Goal: Task Accomplishment & Management: Use online tool/utility

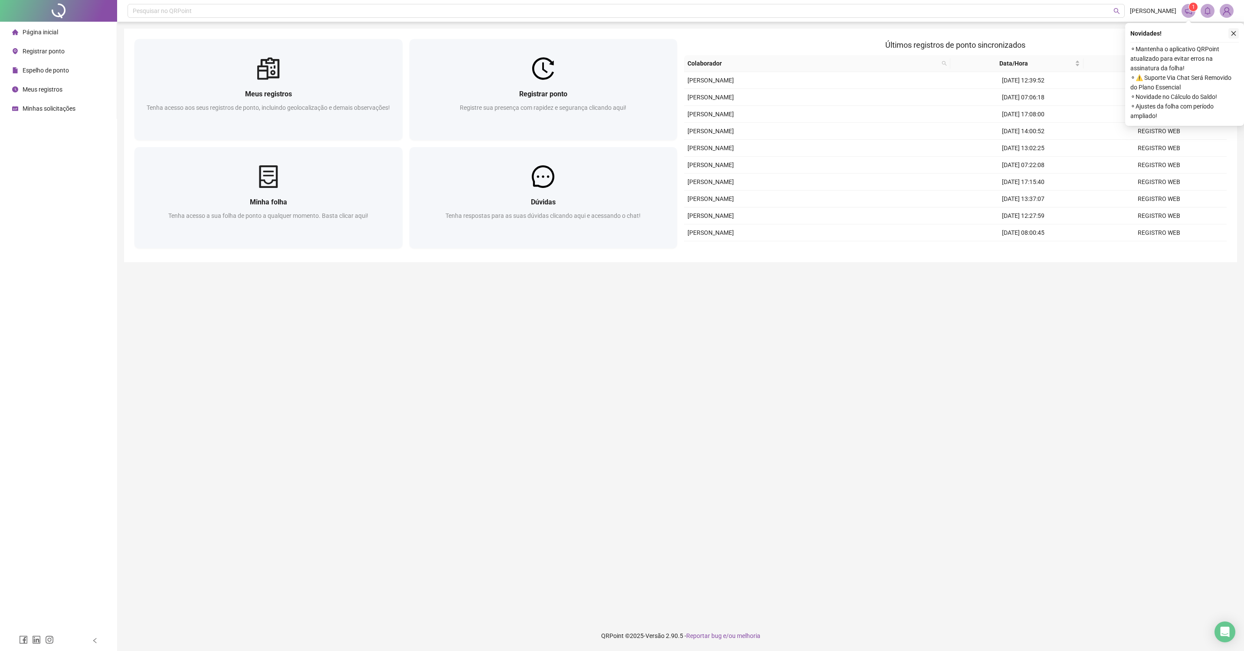
click at [1229, 30] on button "button" at bounding box center [1234, 33] width 10 height 10
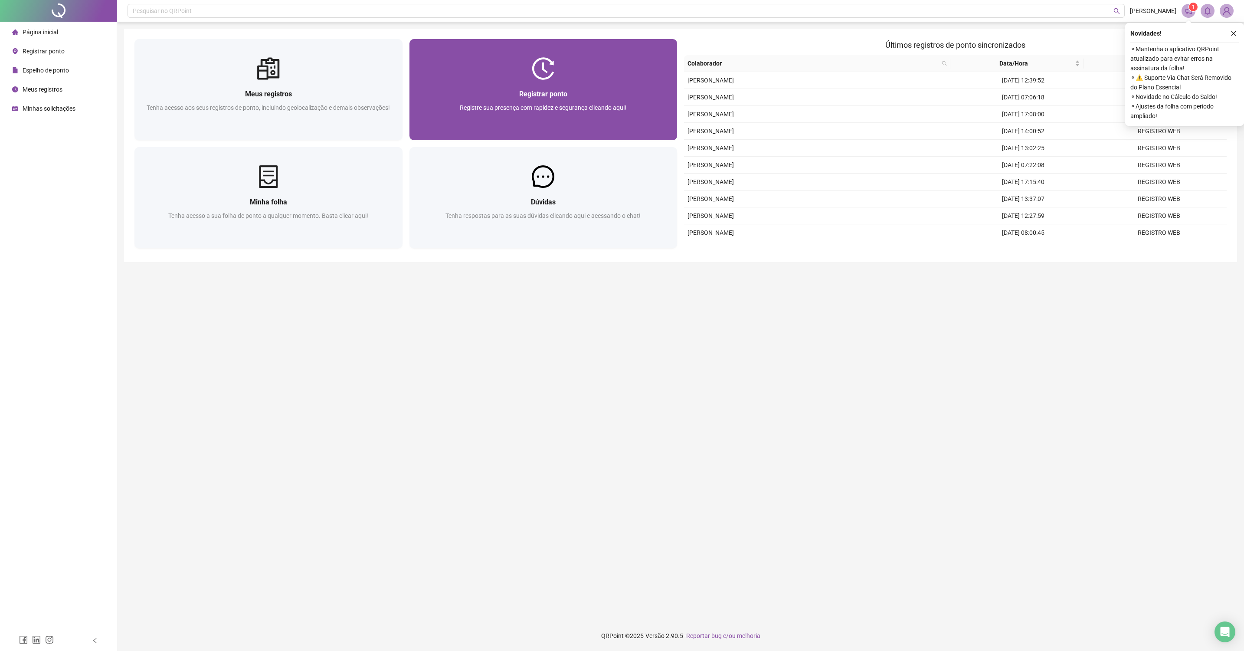
click at [626, 88] on div "Registrar ponto" at bounding box center [543, 93] width 247 height 11
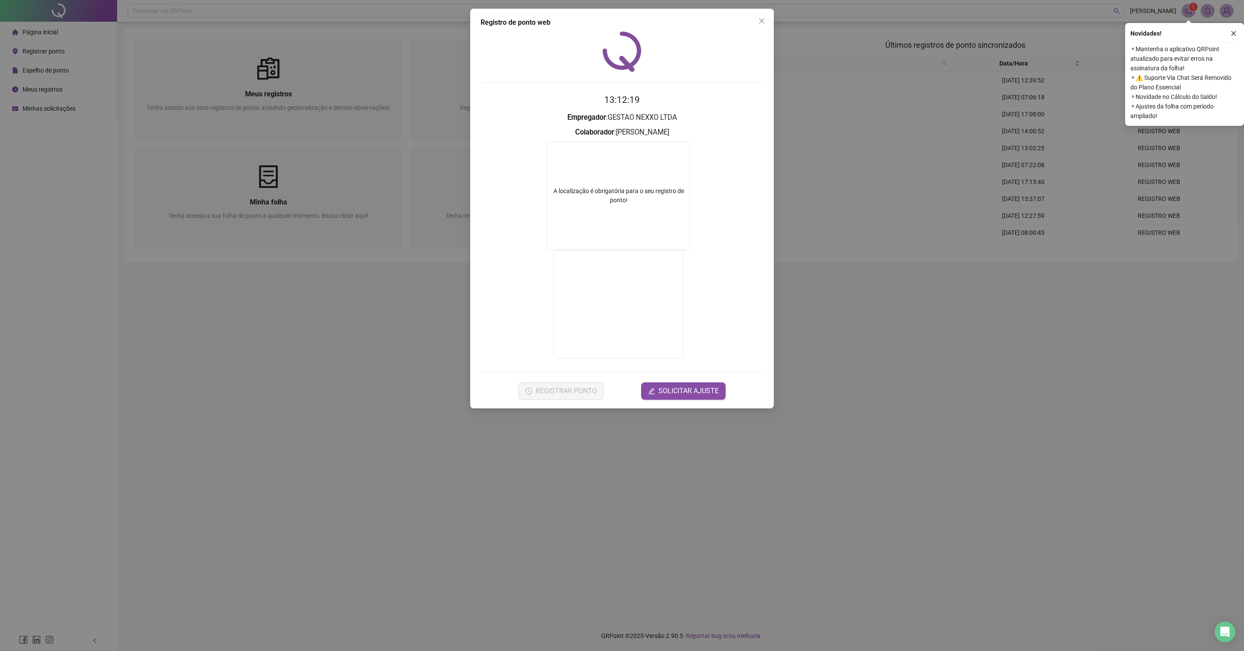
click at [531, 441] on div "Registro de ponto web 13:12:19 Empregador : GESTAO NEXXO LTDA Colaborador : [PE…" at bounding box center [622, 325] width 1244 height 651
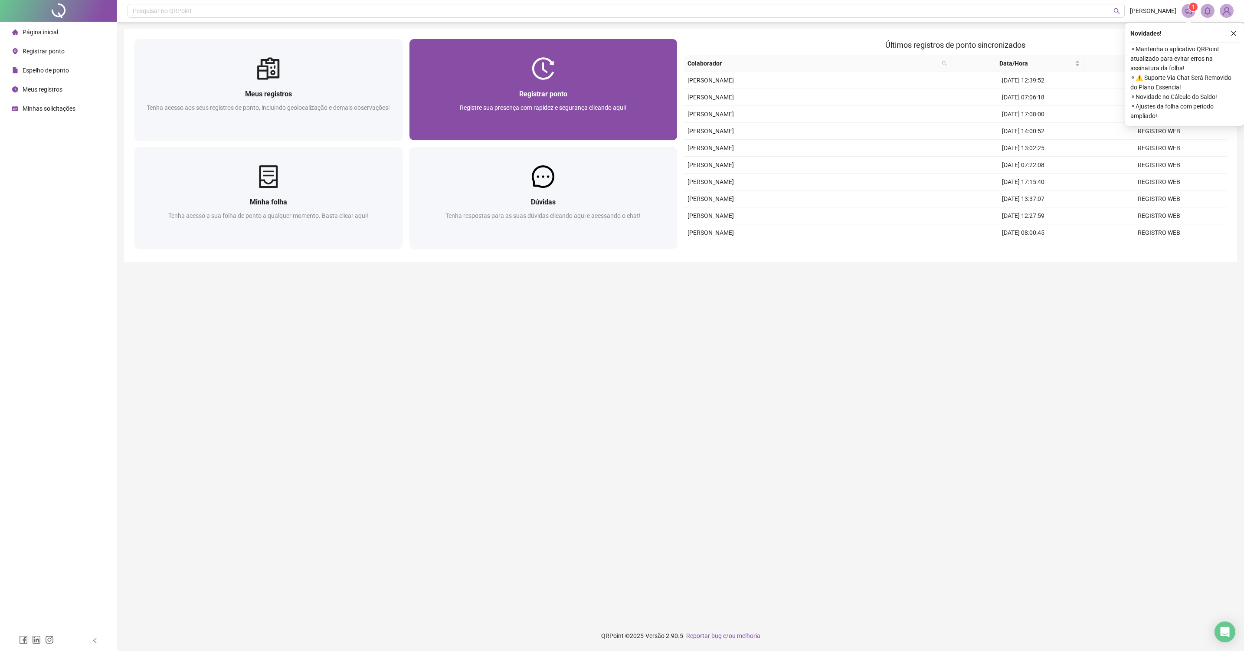
click at [582, 88] on div "Registrar ponto" at bounding box center [543, 93] width 247 height 11
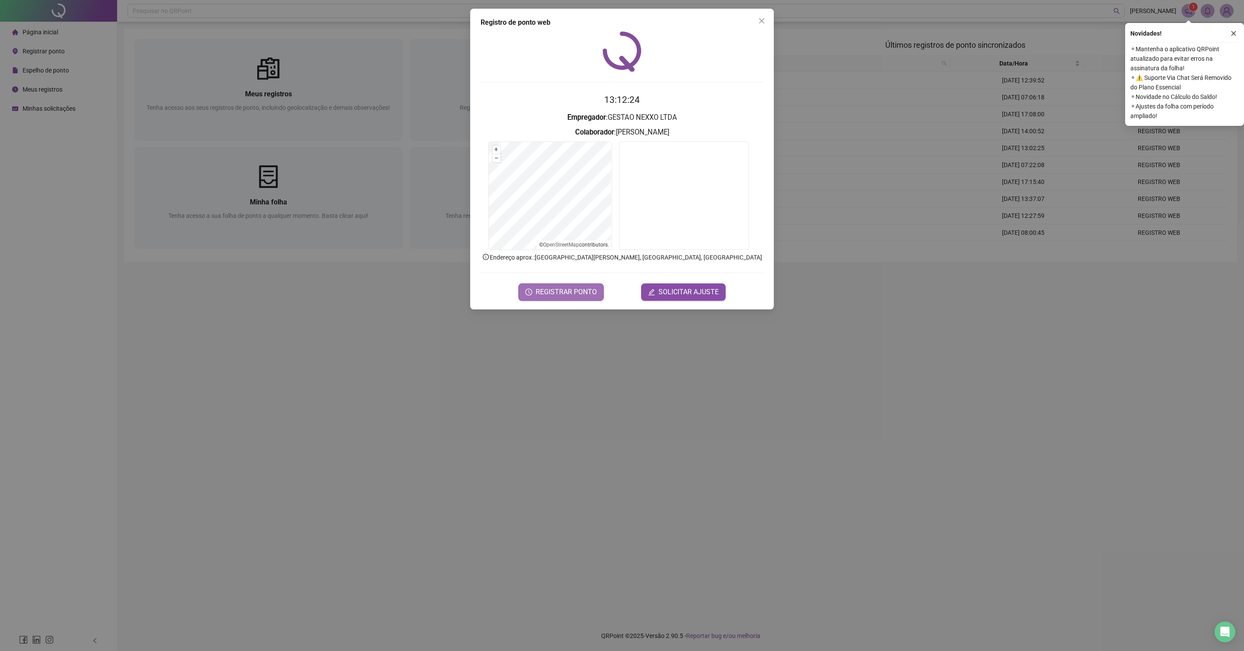
click at [558, 285] on button "REGISTRAR PONTO" at bounding box center [560, 291] width 85 height 17
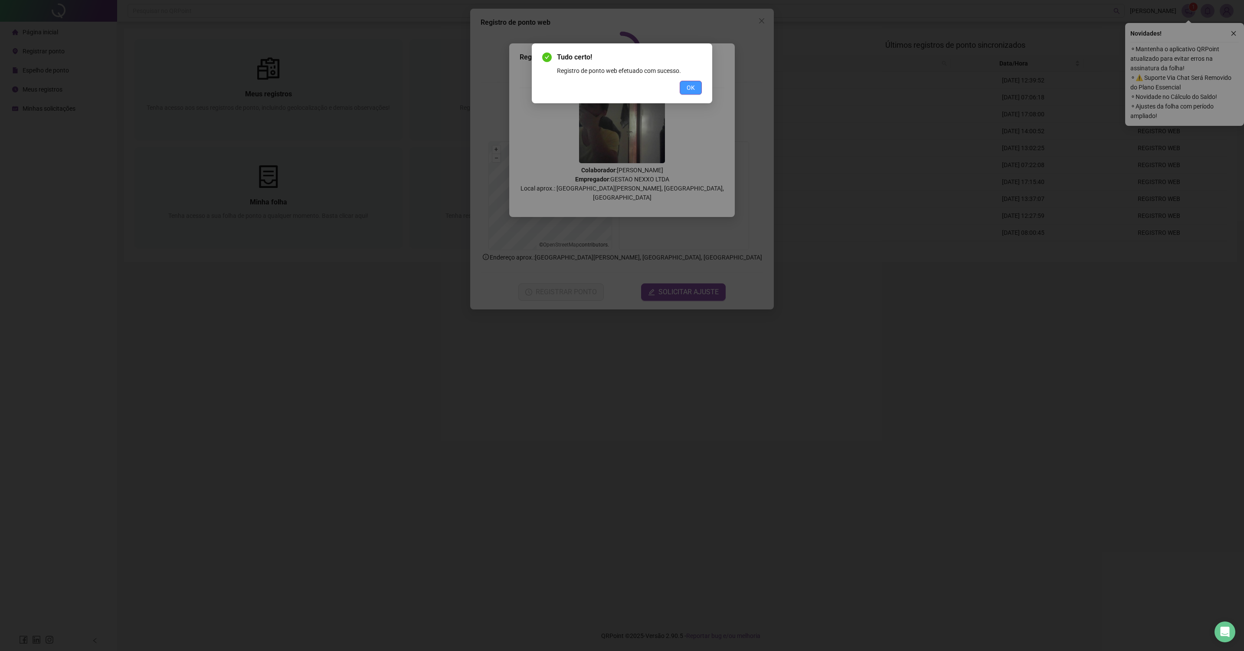
click at [688, 87] on span "OK" at bounding box center [691, 88] width 8 height 10
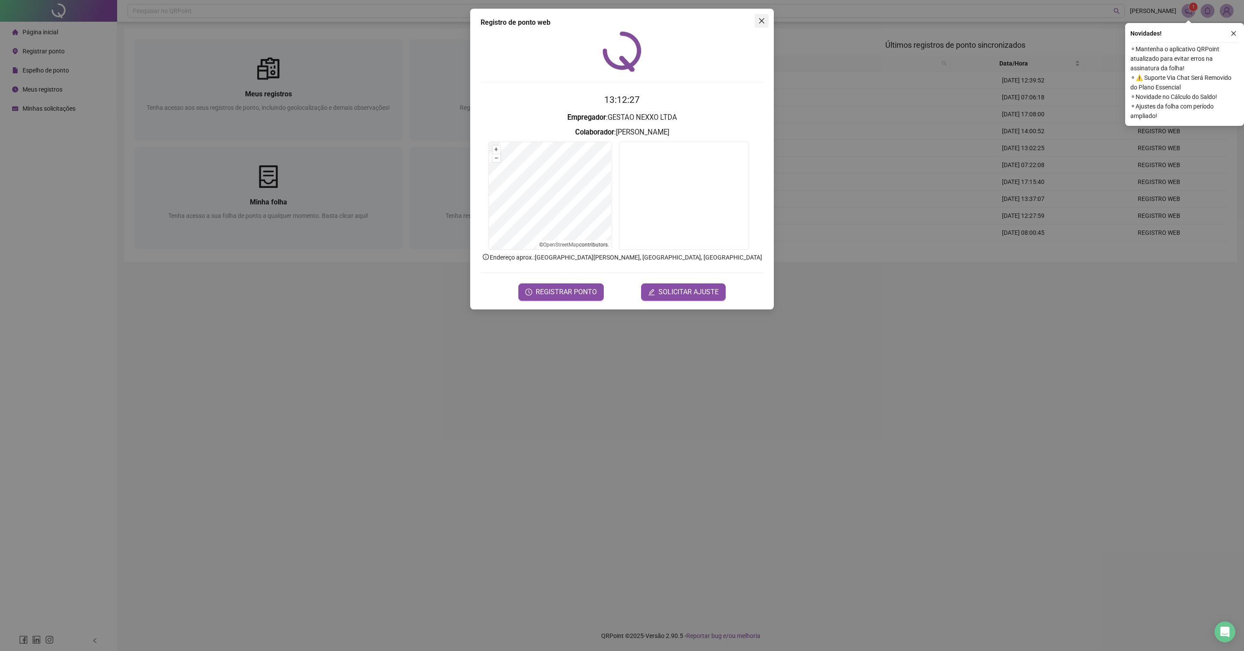
click at [758, 25] on button "Close" at bounding box center [762, 21] width 14 height 14
